Goal: Use online tool/utility: Utilize a website feature to perform a specific function

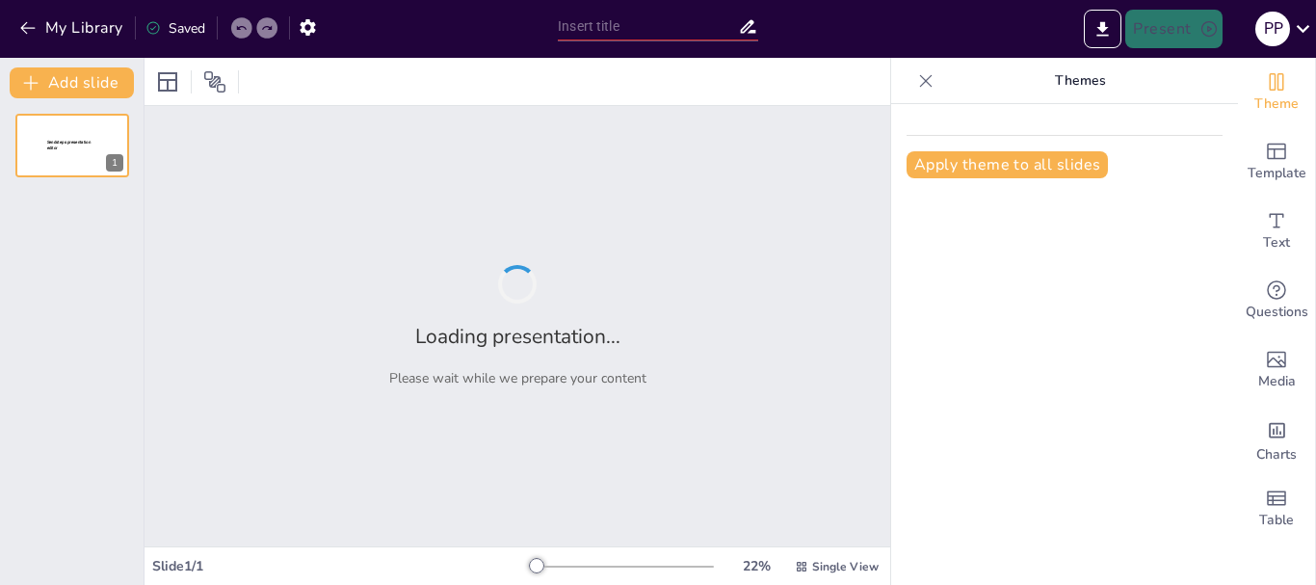
type input "ex"
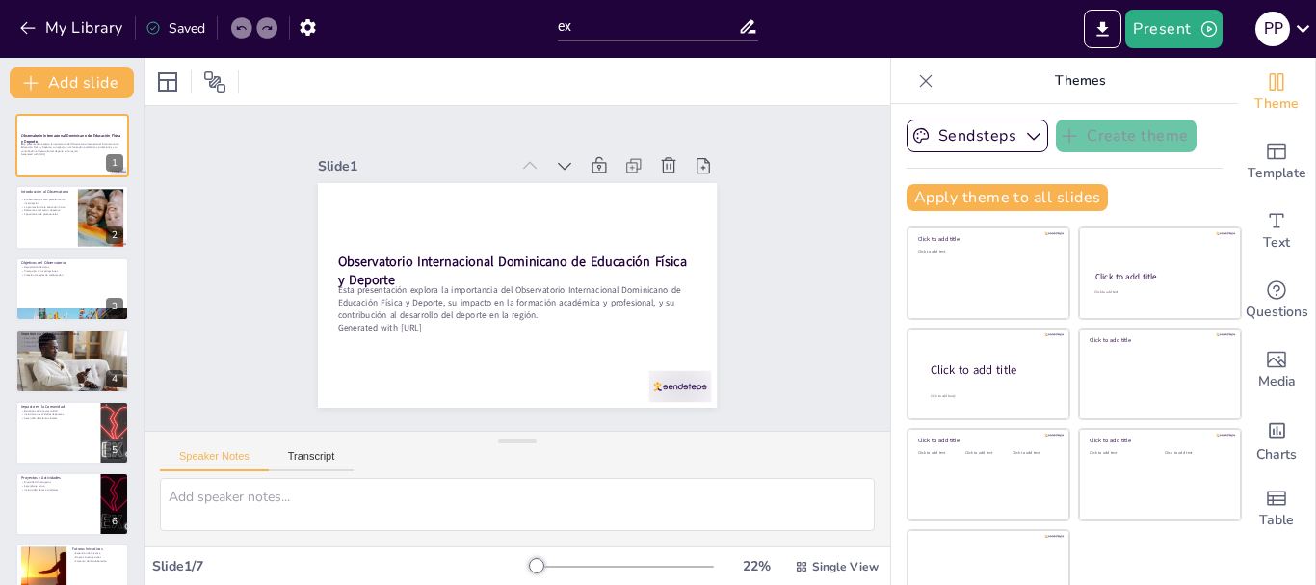
drag, startPoint x: 95, startPoint y: 28, endPoint x: 245, endPoint y: -24, distance: 158.1
click at [245, 0] on html "My Library Saved ex Present p p Document fonts Roboto Recently used Mulish Popu…" at bounding box center [658, 292] width 1316 height 585
drag, startPoint x: 87, startPoint y: 25, endPoint x: 219, endPoint y: -24, distance: 140.8
click at [219, 0] on html "My Library Saved ex Present p p Document fonts Roboto Recently used Mulish Popu…" at bounding box center [658, 292] width 1316 height 585
drag, startPoint x: 84, startPoint y: 77, endPoint x: 244, endPoint y: -31, distance: 192.9
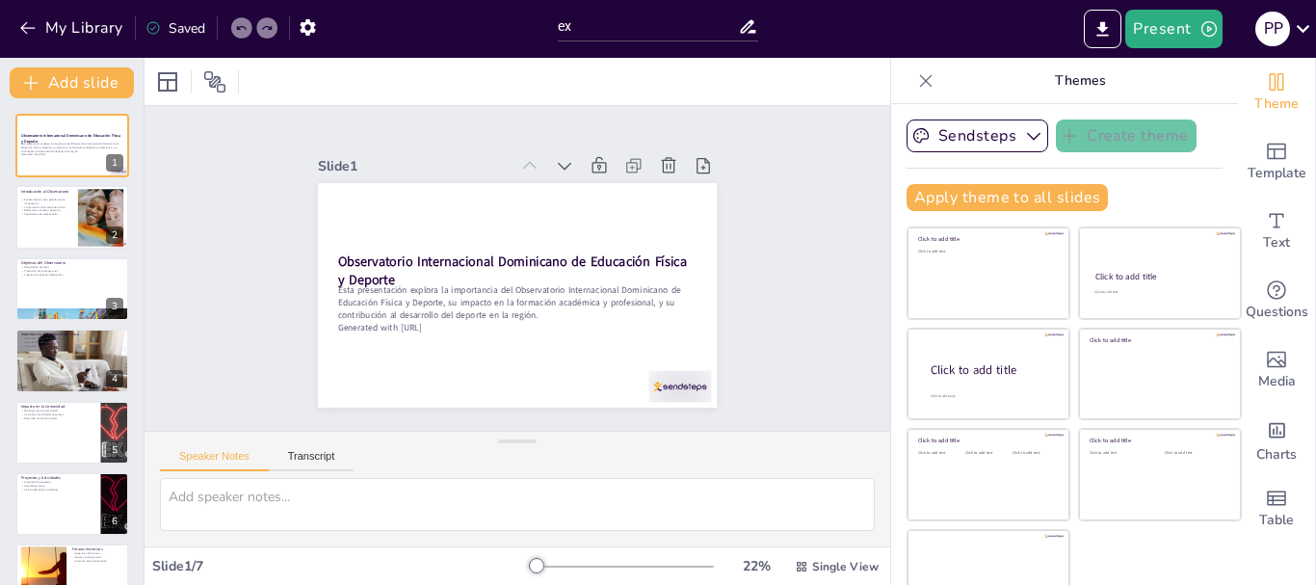
click at [244, 0] on html "My Library Saved ex Present p p Document fonts Roboto Recently used Mulish Popu…" at bounding box center [658, 292] width 1316 height 585
click at [920, 81] on icon at bounding box center [926, 80] width 13 height 13
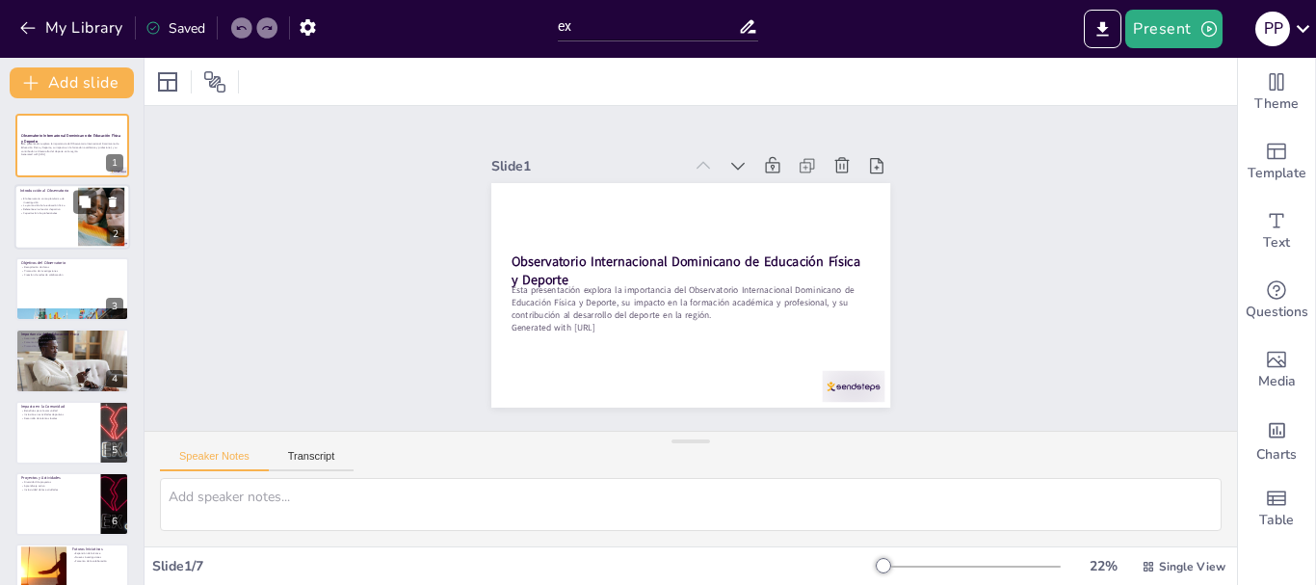
click at [62, 208] on p "Referente en el sector deportivo" at bounding box center [46, 210] width 52 height 4
type textarea "El Observatorio se presenta como un recurso valioso para investigadores y acadé…"
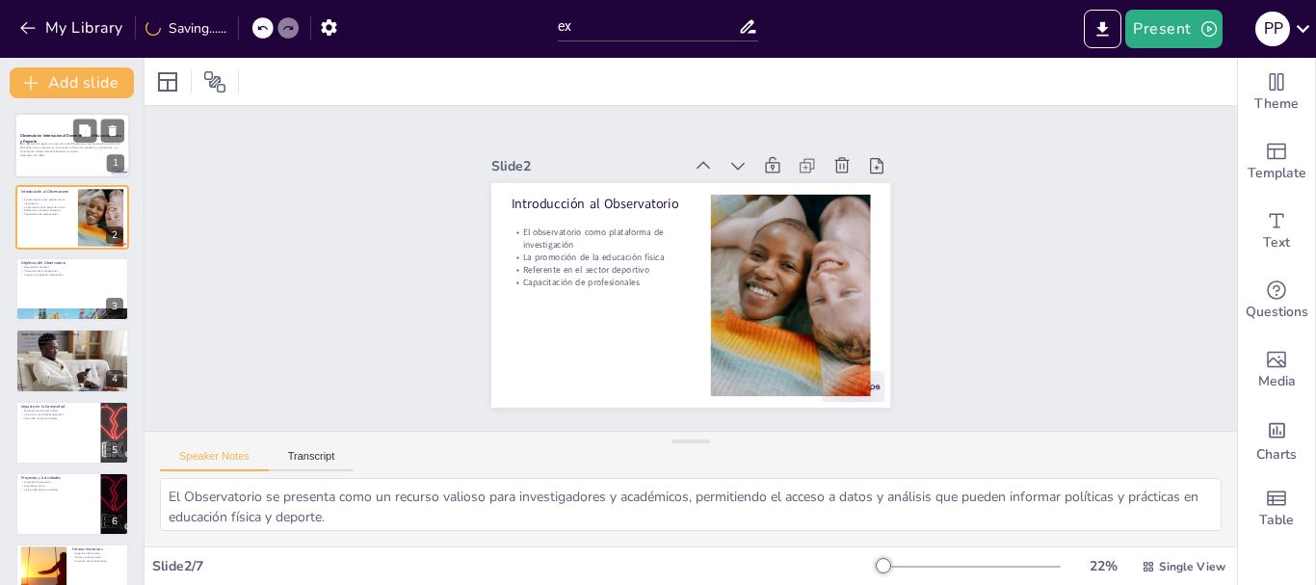
click at [72, 161] on div at bounding box center [72, 146] width 116 height 66
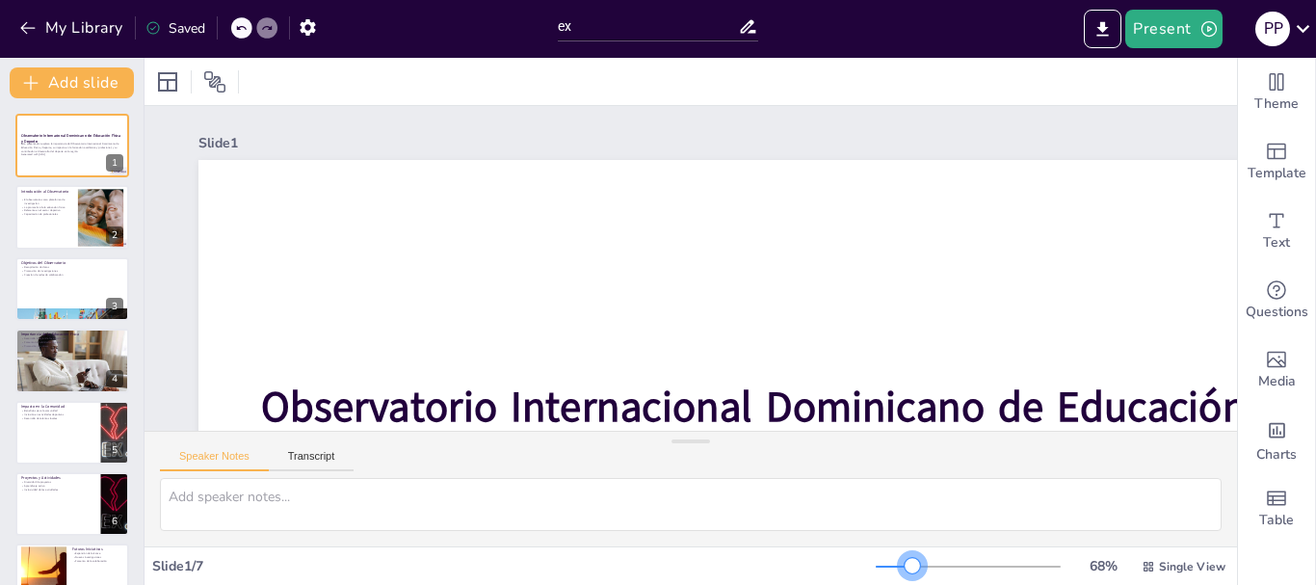
click at [900, 572] on div at bounding box center [968, 566] width 185 height 15
click at [886, 568] on div at bounding box center [968, 566] width 185 height 15
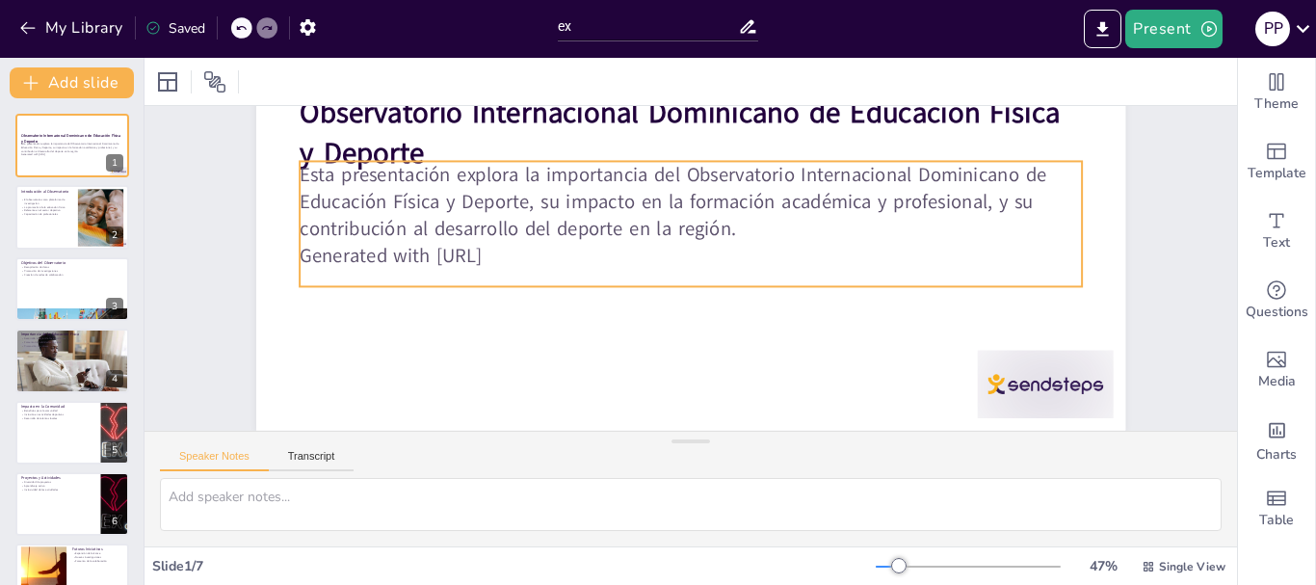
scroll to position [137, 0]
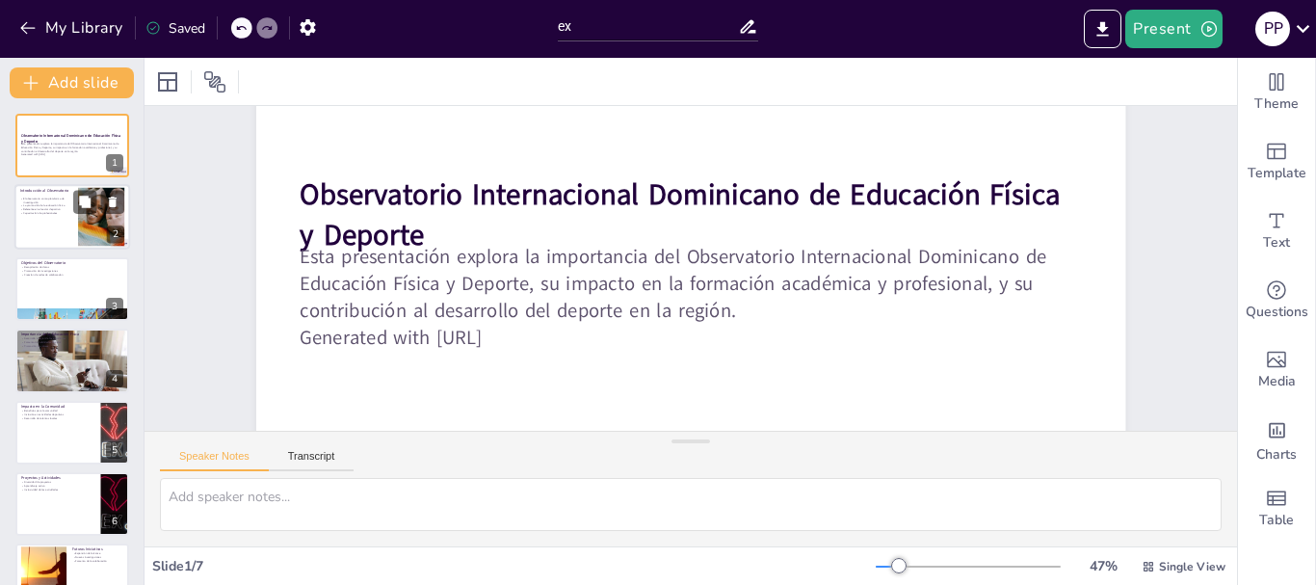
click at [67, 214] on p "Capacitación de profesionales" at bounding box center [46, 214] width 52 height 4
type textarea "El Observatorio se presenta como un recurso valioso para investigadores y acadé…"
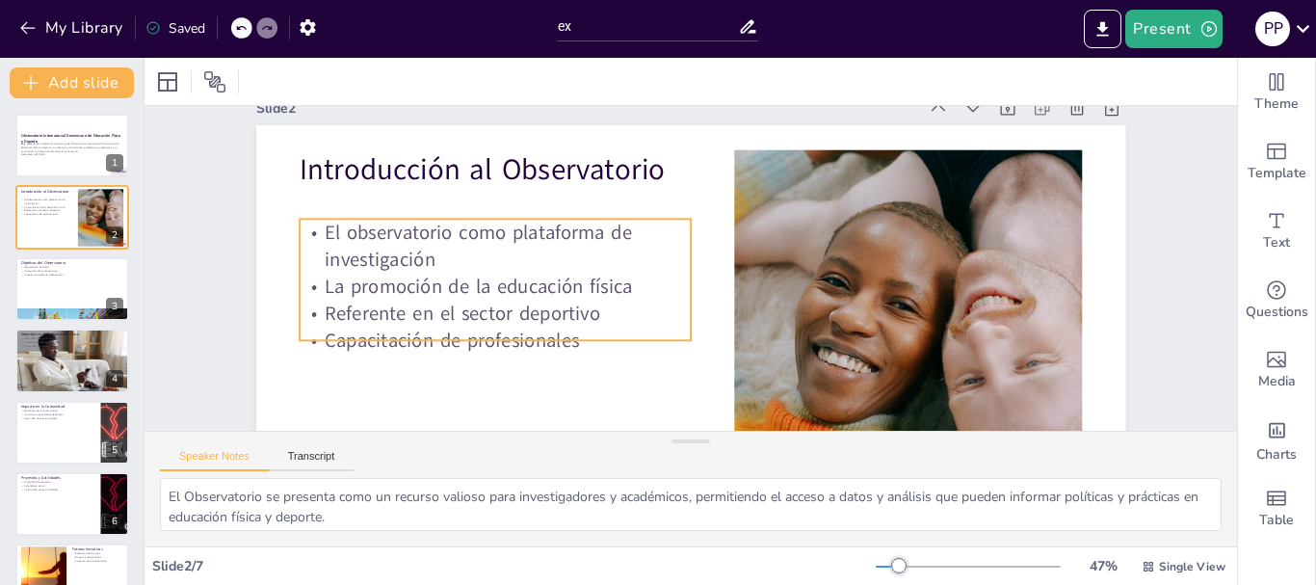
scroll to position [0, 0]
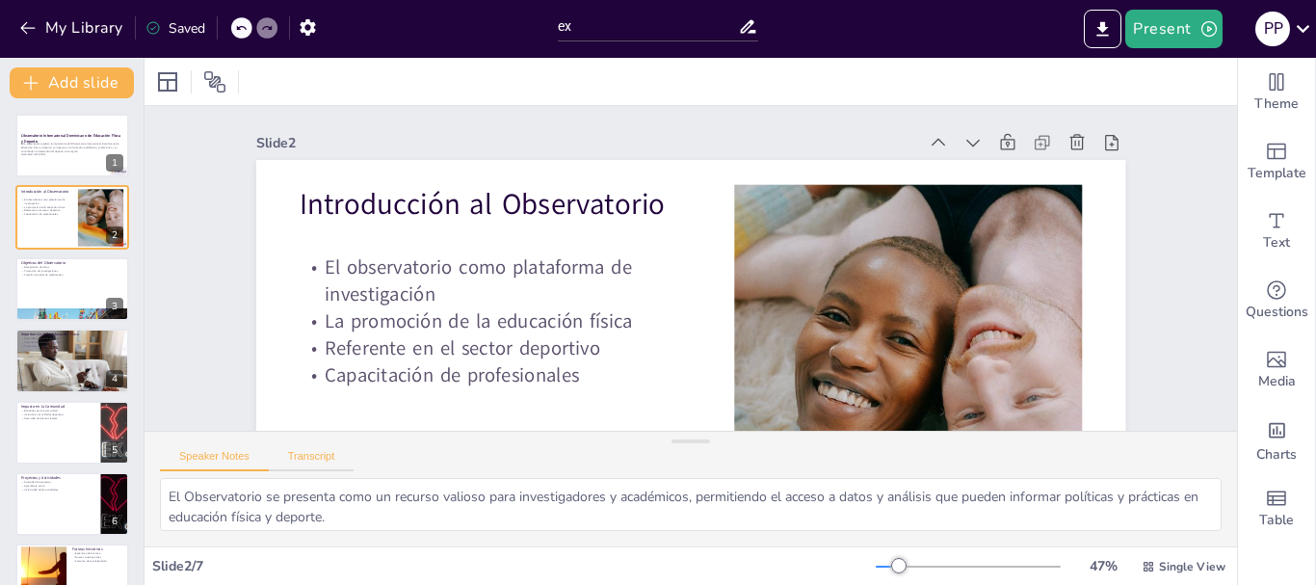
click at [314, 458] on button "Transcript" at bounding box center [312, 460] width 86 height 21
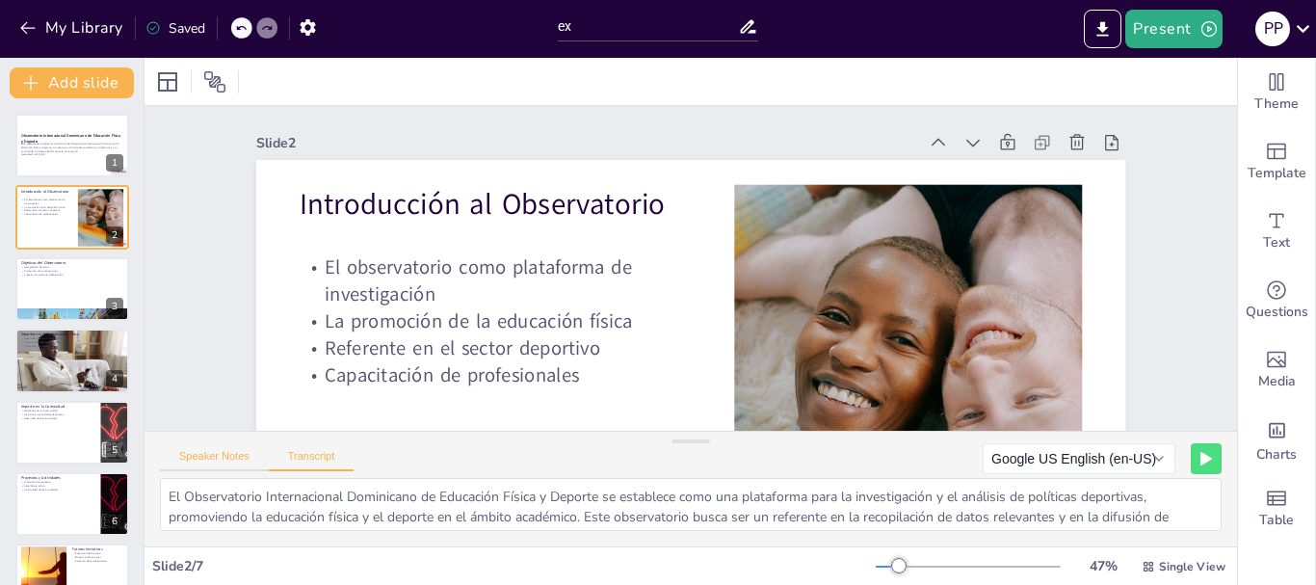
click at [222, 458] on button "Speaker Notes" at bounding box center [214, 460] width 109 height 21
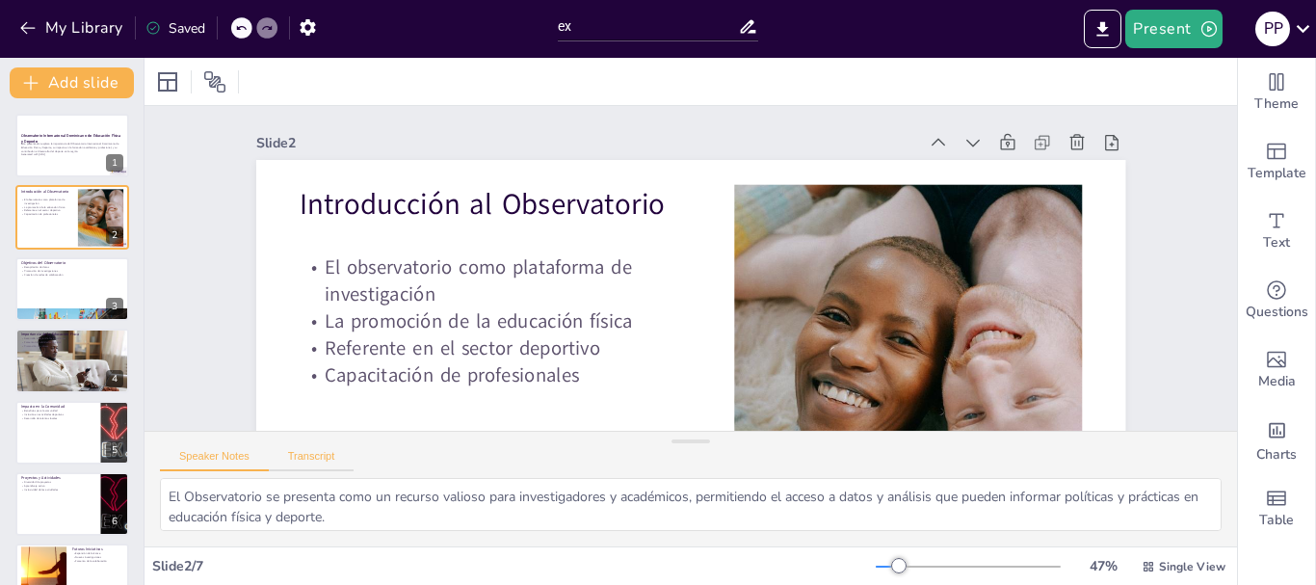
click at [306, 459] on button "Transcript" at bounding box center [312, 460] width 86 height 21
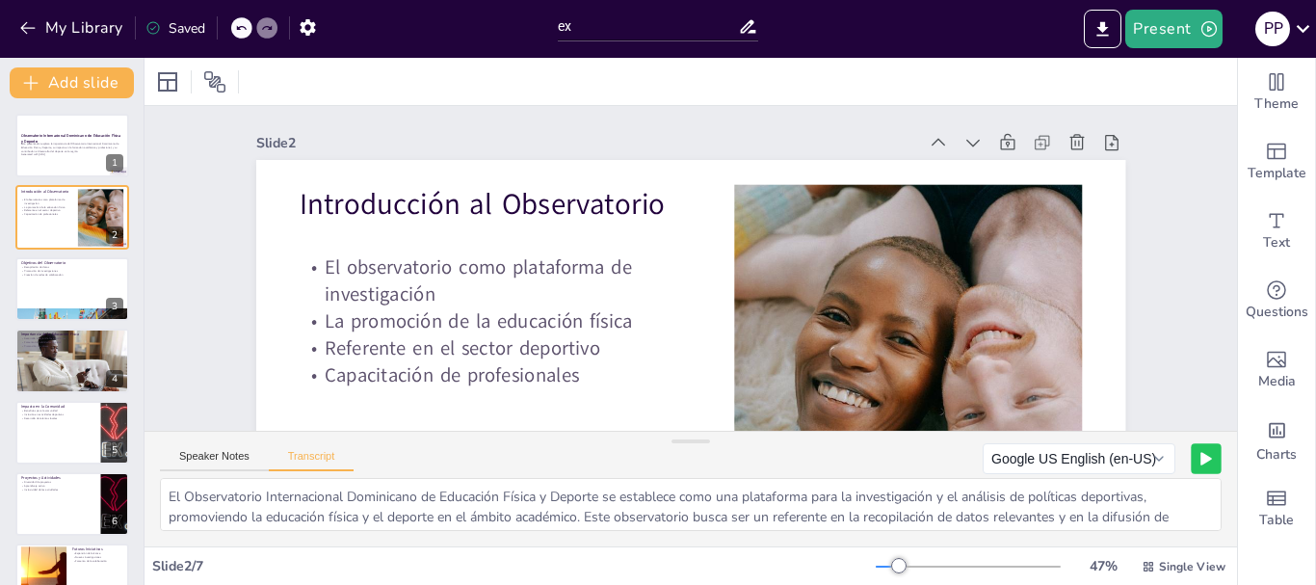
click at [1201, 462] on icon at bounding box center [1206, 459] width 10 height 12
click at [1200, 461] on rect at bounding box center [1206, 459] width 12 height 12
click at [224, 459] on button "Speaker Notes" at bounding box center [214, 460] width 109 height 21
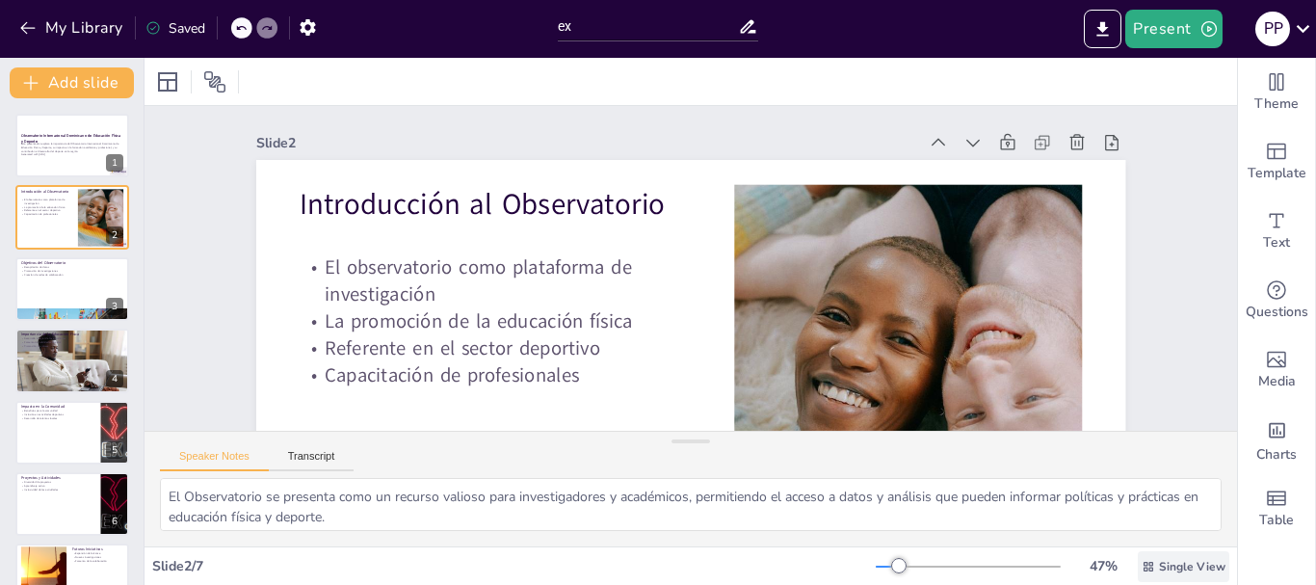
click at [1165, 568] on span "Single View" at bounding box center [1192, 566] width 66 height 15
click at [1152, 488] on font "Vista única" at bounding box center [1153, 485] width 66 height 18
click at [1164, 565] on span "Single View" at bounding box center [1192, 566] width 66 height 15
click at [1153, 520] on font "Vista de lista" at bounding box center [1159, 523] width 78 height 18
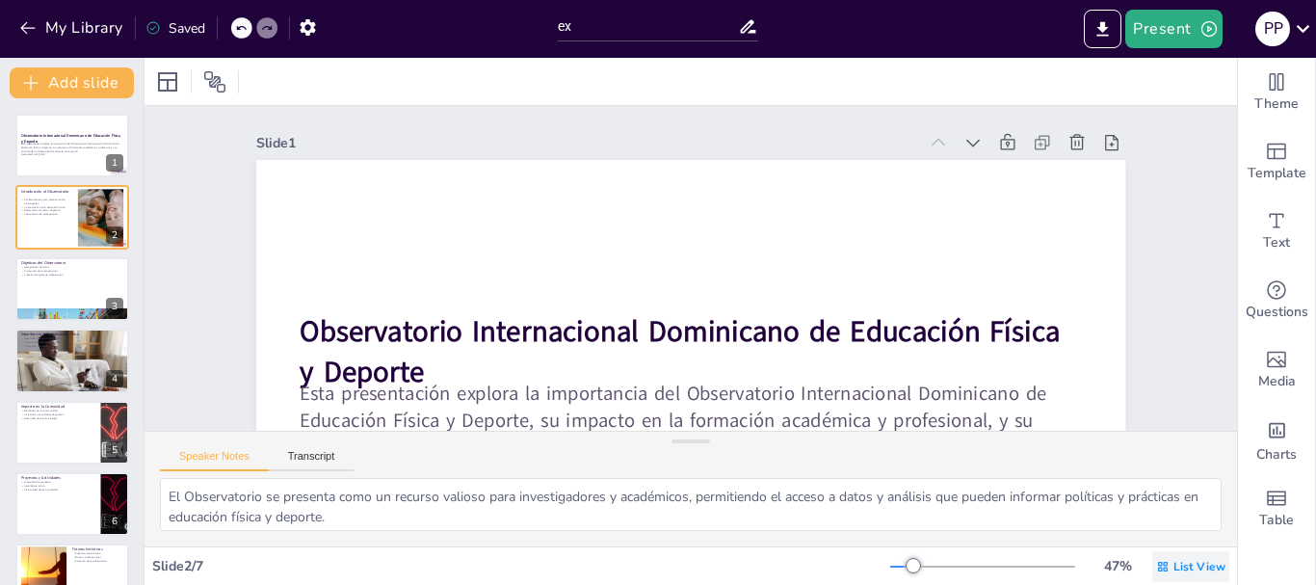
click at [1174, 566] on span "List View" at bounding box center [1200, 566] width 52 height 15
click at [1149, 485] on font "Vista única" at bounding box center [1141, 485] width 66 height 18
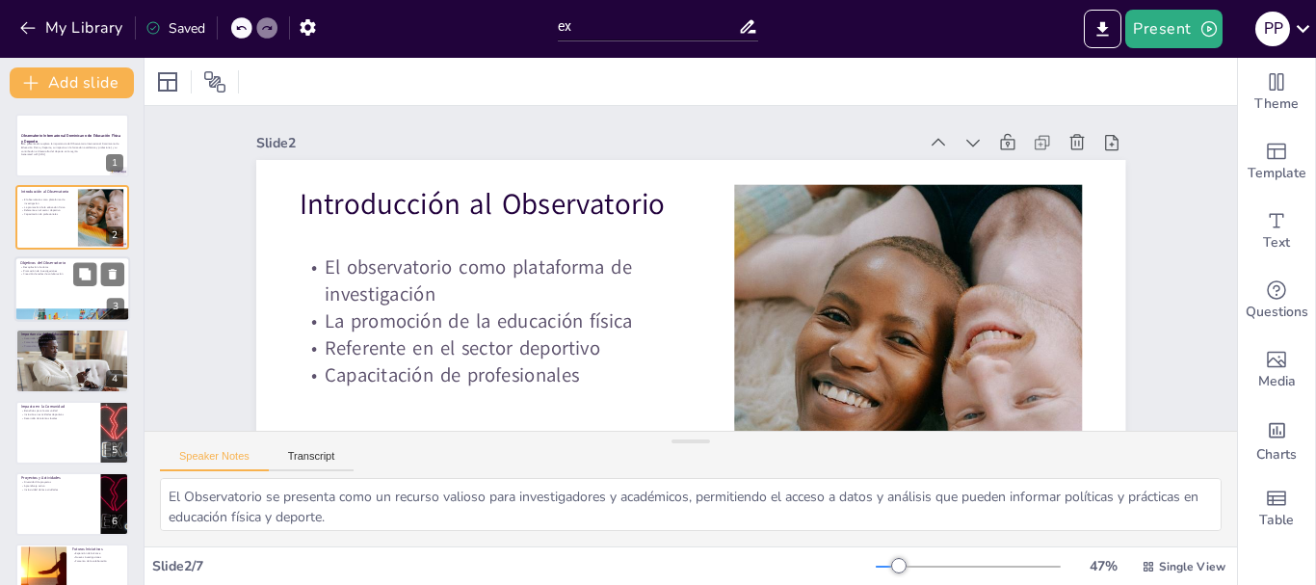
click at [56, 290] on div at bounding box center [72, 289] width 116 height 66
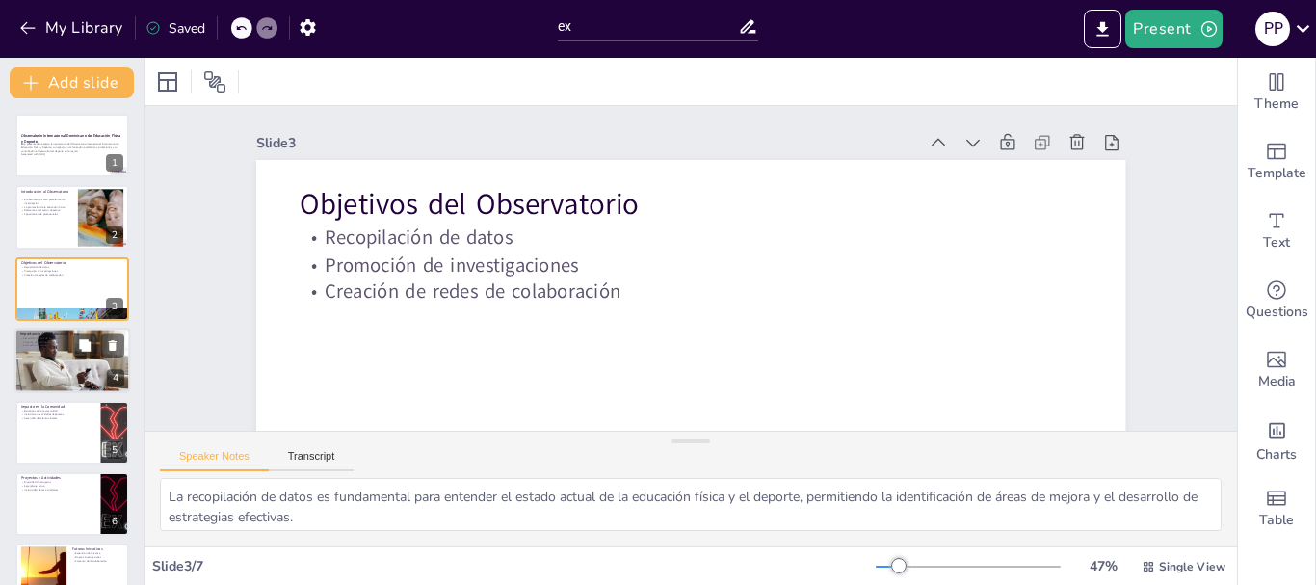
click at [47, 357] on div at bounding box center [72, 360] width 116 height 77
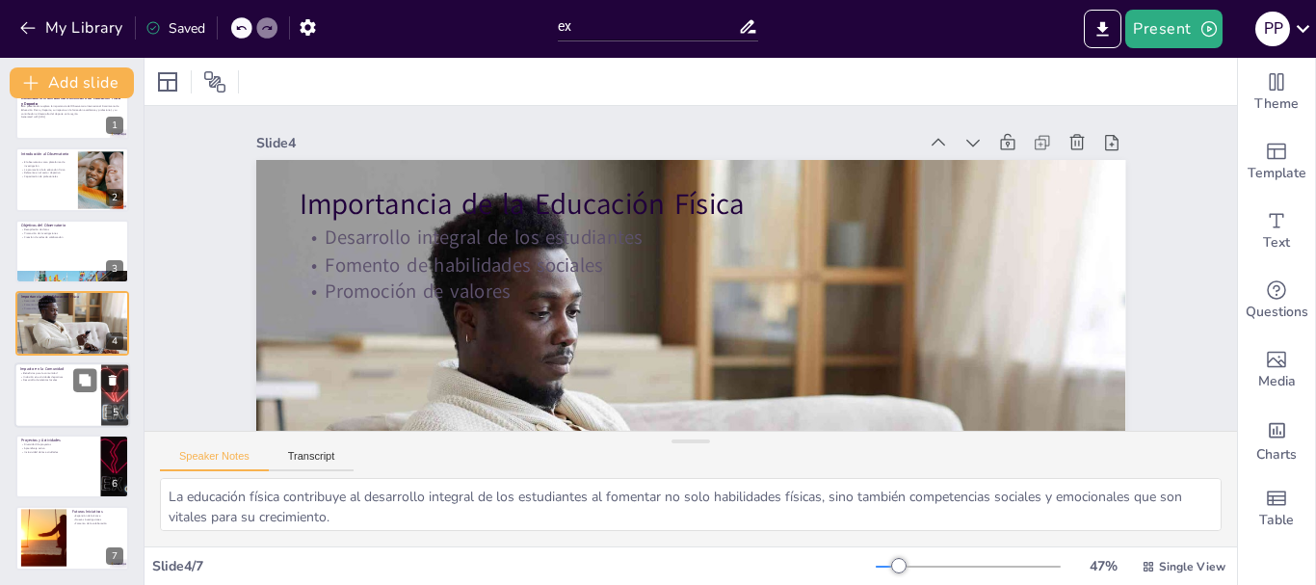
scroll to position [39, 0]
click at [59, 408] on div at bounding box center [72, 394] width 116 height 66
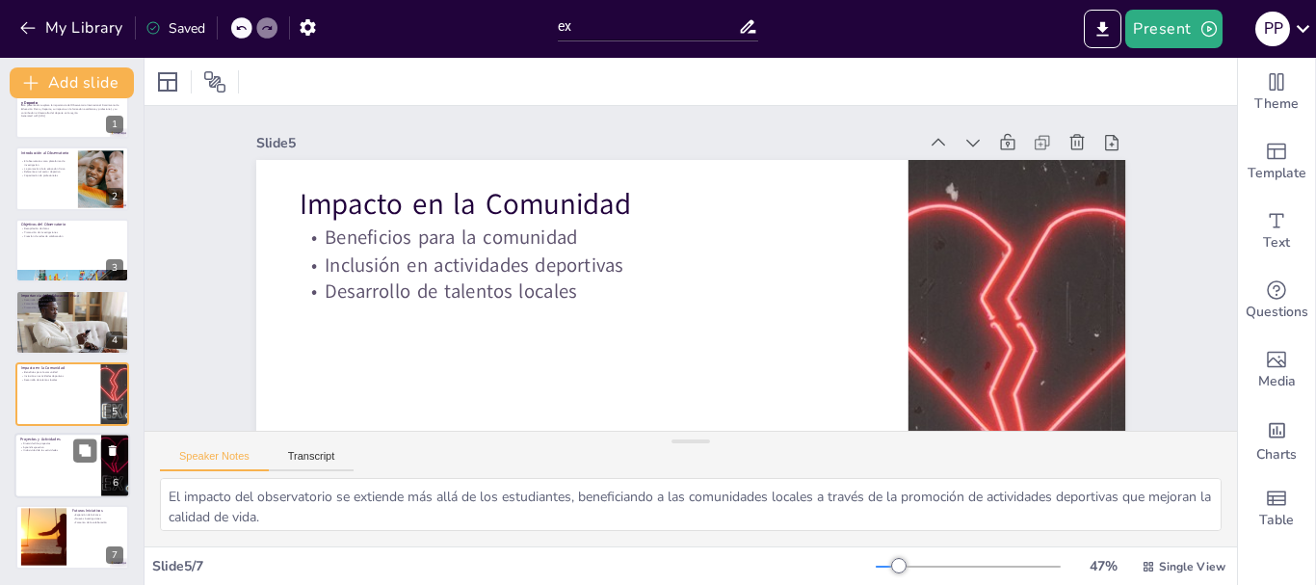
click at [76, 474] on div at bounding box center [72, 466] width 116 height 66
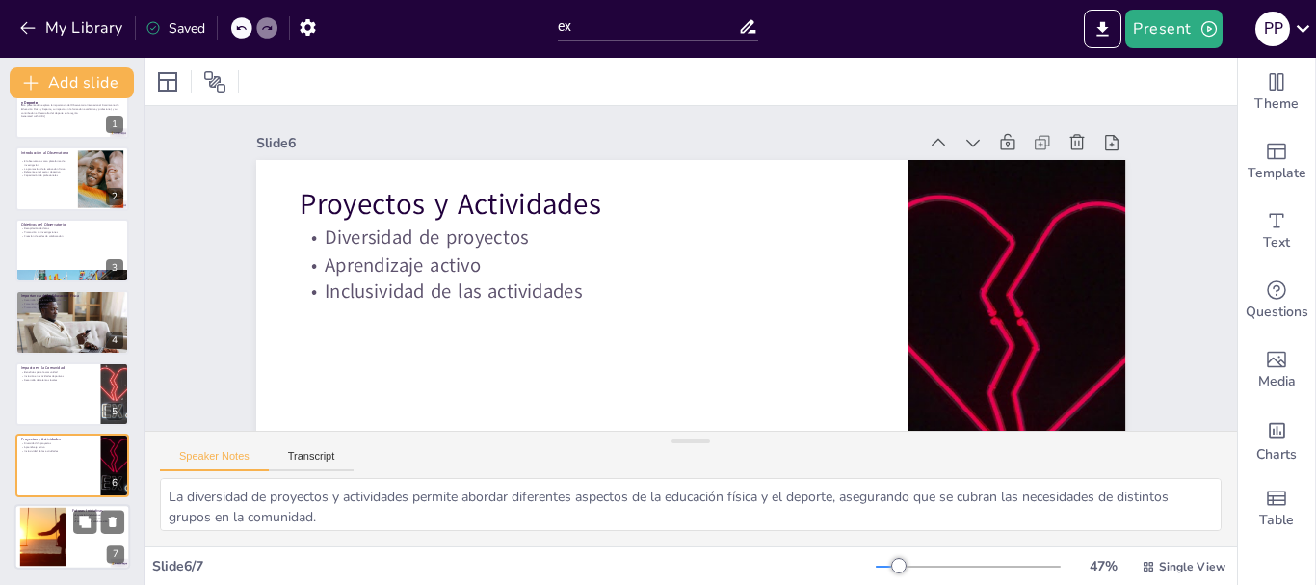
click at [70, 539] on div at bounding box center [72, 538] width 116 height 66
type textarea "La expansión del alcance del observatorio es fundamental para aumentar su impac…"
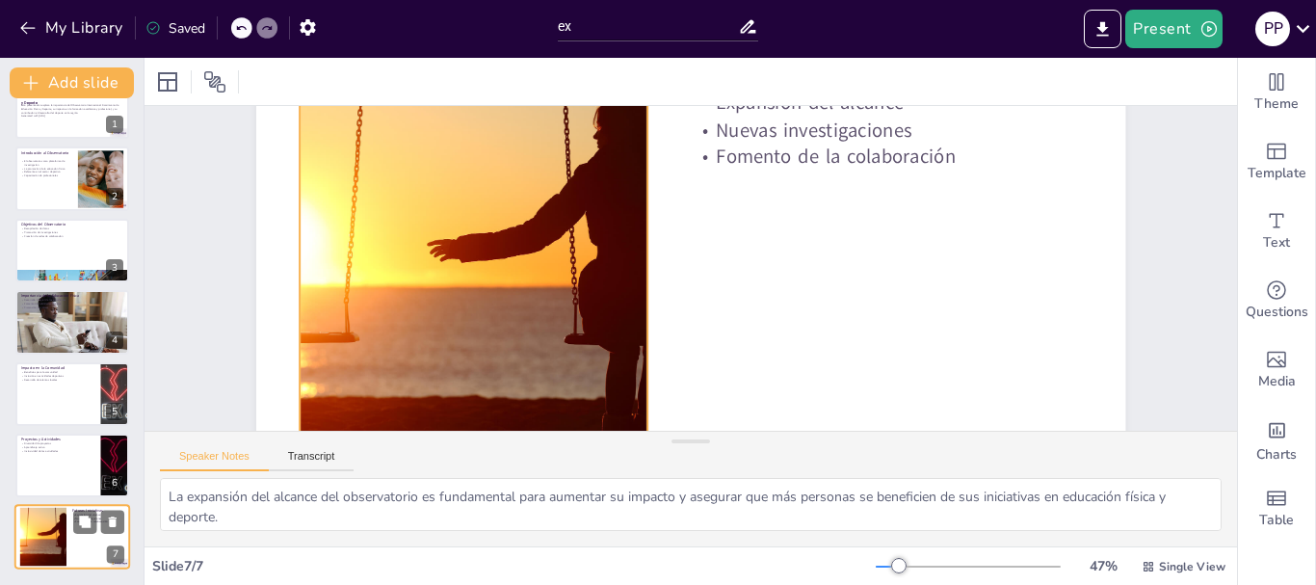
scroll to position [136, 0]
